Goal: Task Accomplishment & Management: Manage account settings

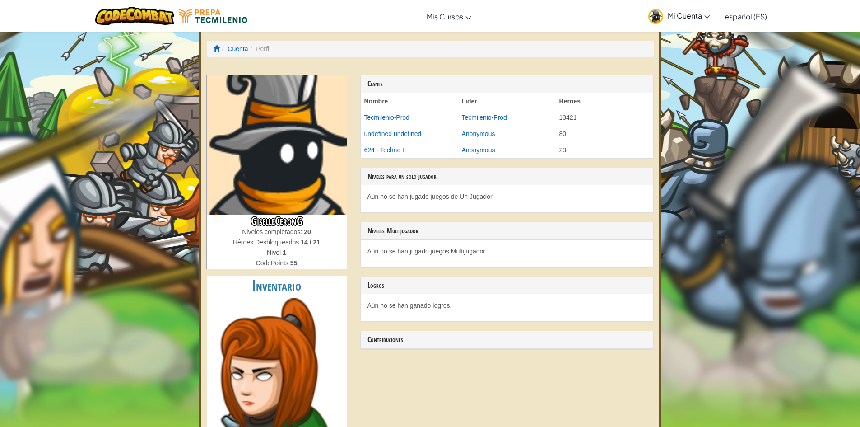
click at [304, 223] on h3 "GiselleCeronG" at bounding box center [277, 221] width 140 height 12
click at [403, 205] on div "Aún no se han jugado juegos de Un Jugador." at bounding box center [507, 198] width 293 height 27
click at [274, 221] on h3 "GiselleCeronG" at bounding box center [277, 221] width 140 height 12
click at [261, 48] on li "Perfil" at bounding box center [259, 48] width 23 height 9
click at [701, 15] on span "Mi Cuenta" at bounding box center [689, 15] width 42 height 9
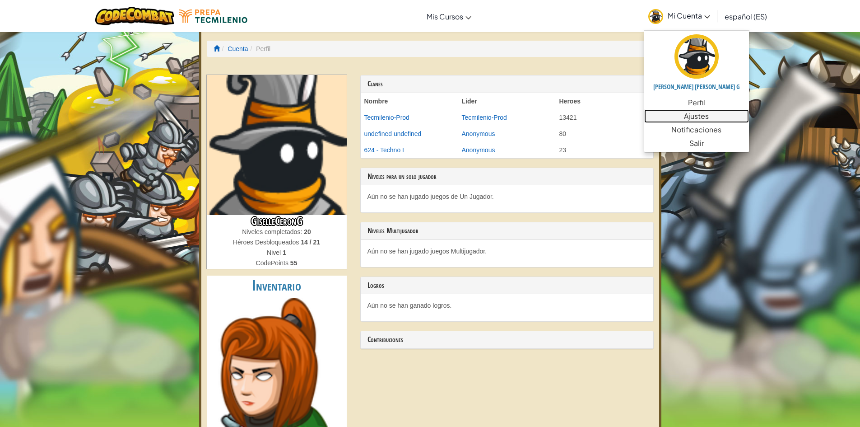
click at [702, 114] on link "Ajustes" at bounding box center [696, 116] width 105 height 14
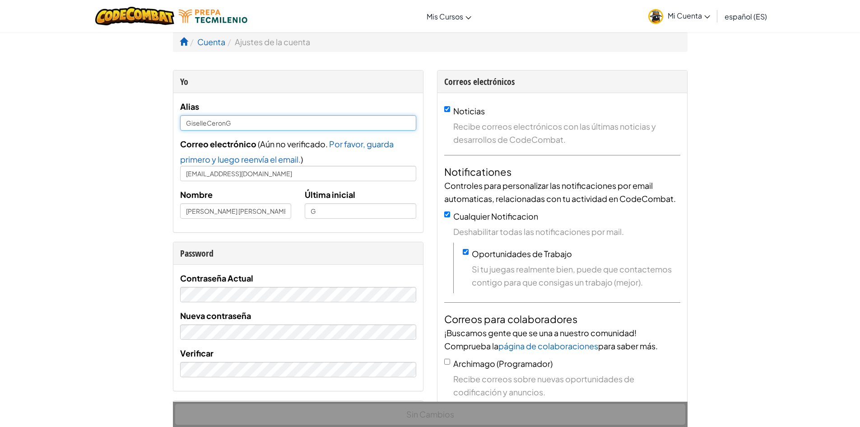
click at [359, 125] on input "GiselleCeronG" at bounding box center [298, 122] width 236 height 15
